Goal: Task Accomplishment & Management: Use online tool/utility

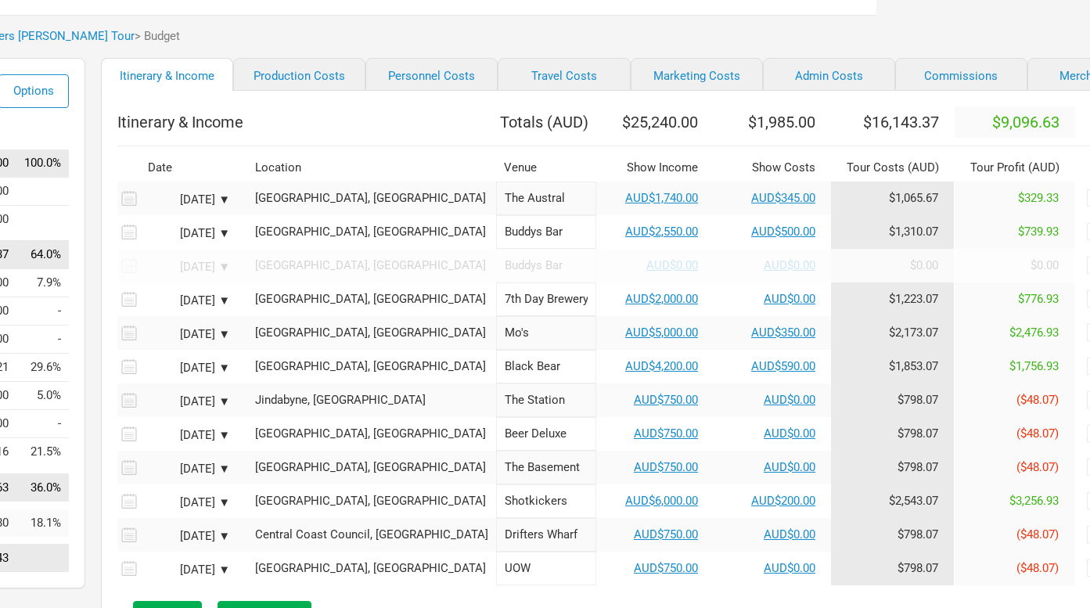
scroll to position [84, 214]
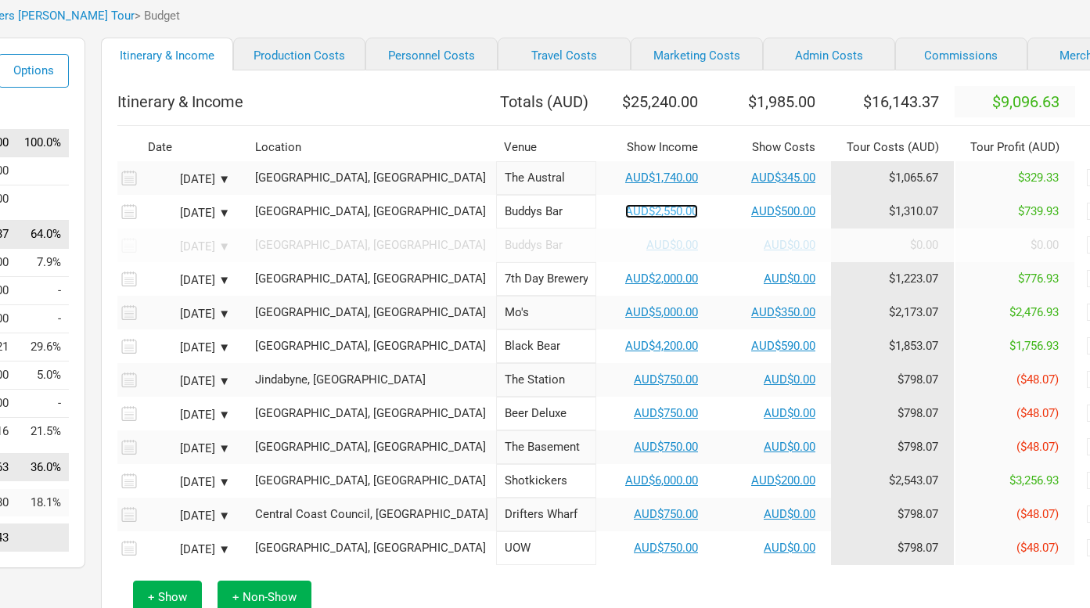
click at [625, 218] on link "AUD$2,550.00" at bounding box center [661, 211] width 73 height 14
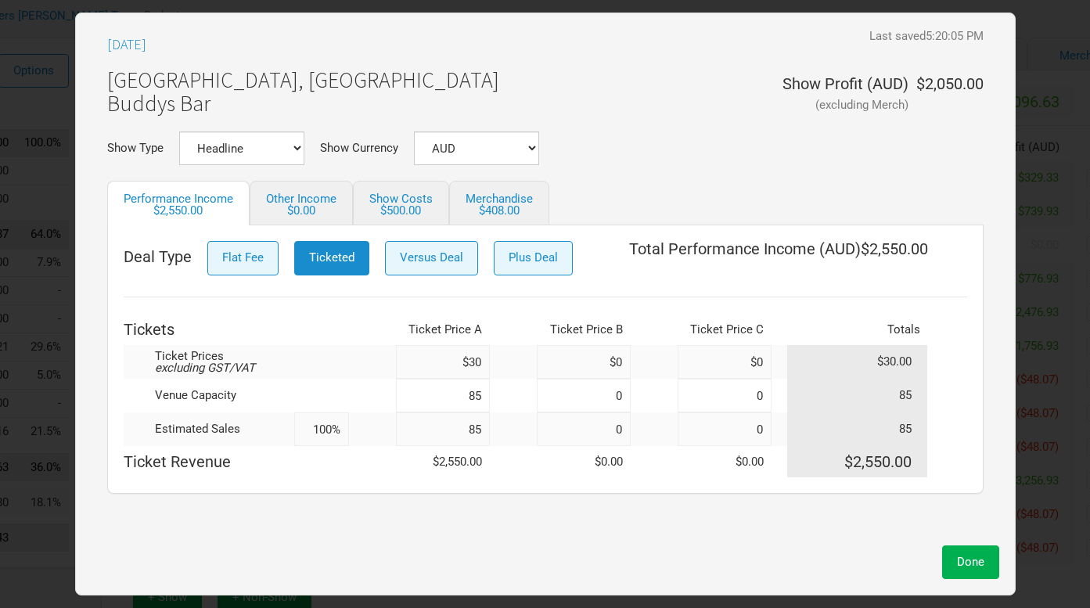
click at [473, 397] on input "85" at bounding box center [443, 396] width 94 height 34
type input "80"
click at [481, 427] on input "80" at bounding box center [443, 429] width 94 height 34
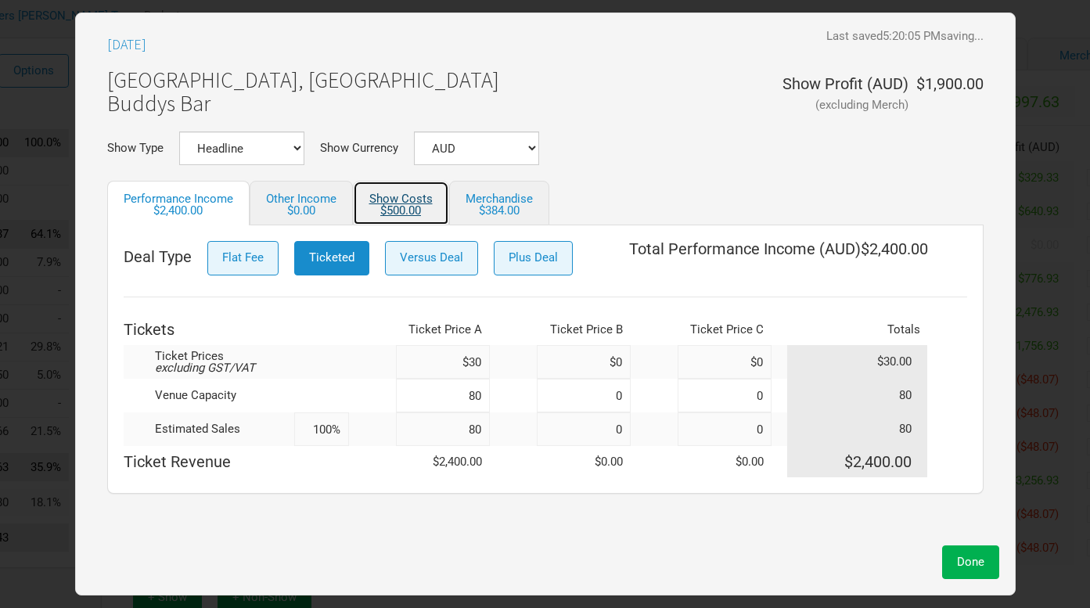
click at [393, 205] on div "$500.00" at bounding box center [400, 211] width 63 height 12
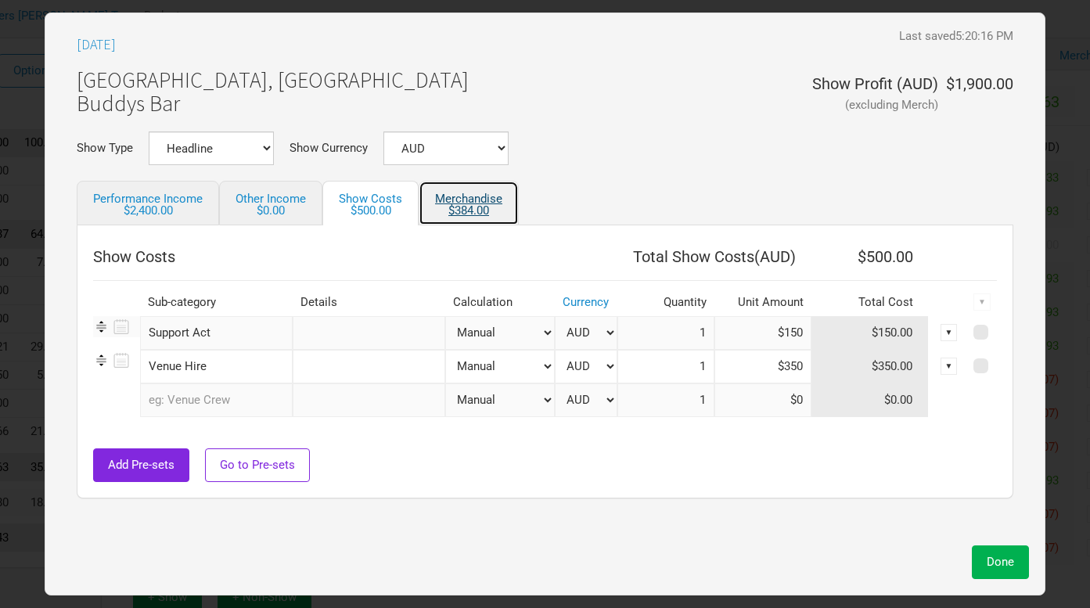
click at [489, 199] on link "Merchandise $384.00" at bounding box center [469, 203] width 100 height 45
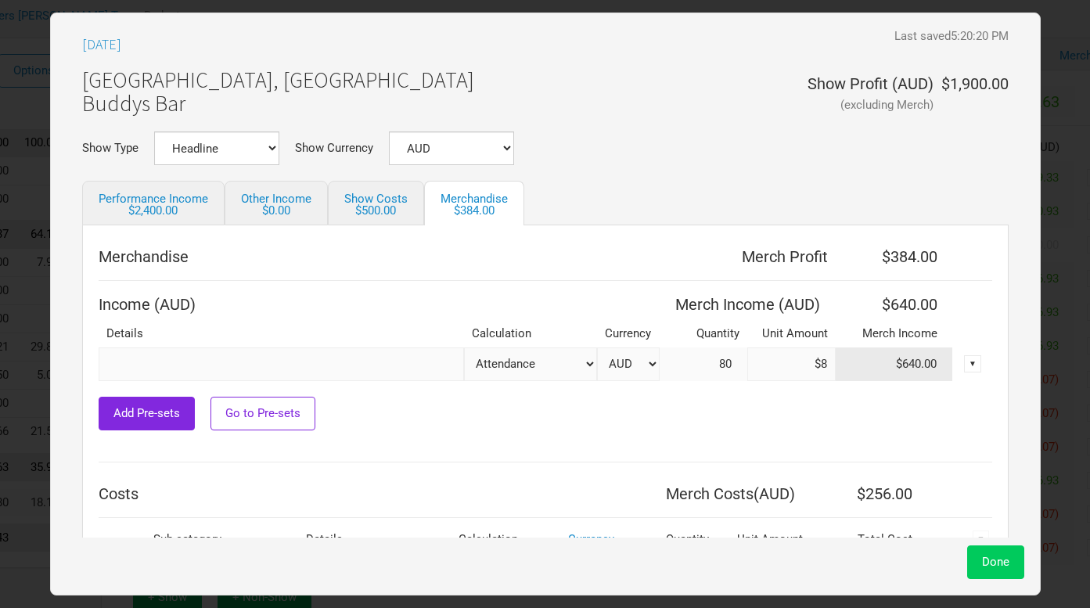
click at [982, 567] on span "Done" at bounding box center [995, 562] width 27 height 14
